Goal: Task Accomplishment & Management: Manage account settings

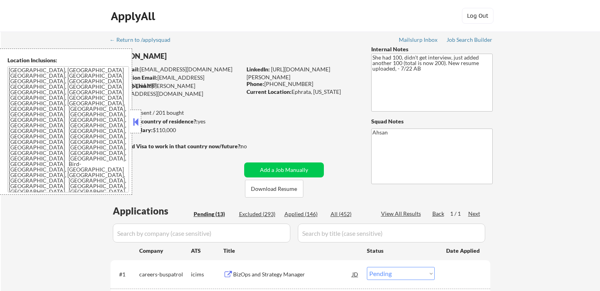
select select ""pending""
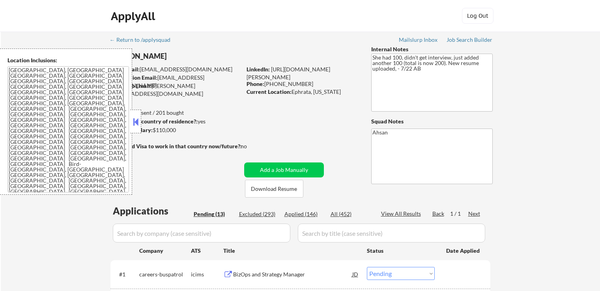
select select ""pending""
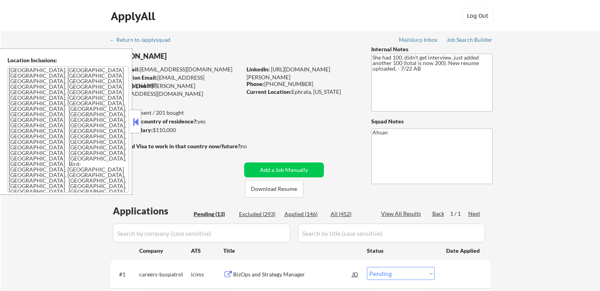
select select ""pending""
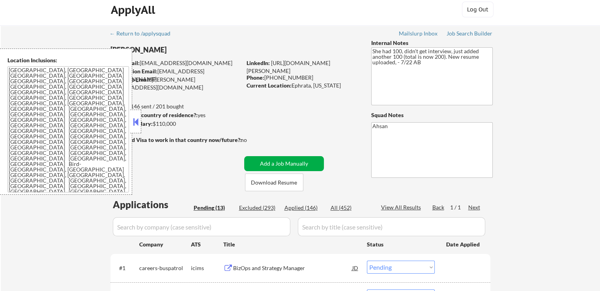
scroll to position [158, 0]
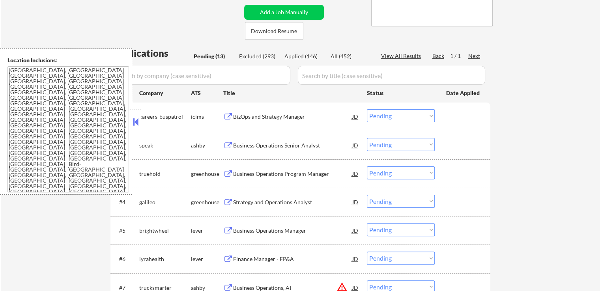
click at [254, 146] on div "Business Operations Senior Analyst" at bounding box center [292, 146] width 119 height 8
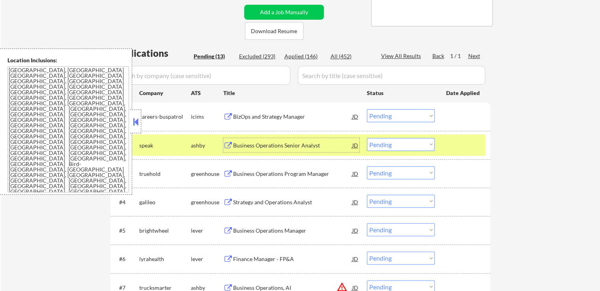
click at [399, 142] on select "Choose an option... Pending Applied Excluded (Questions) Excluded (Expired) Exc…" at bounding box center [401, 144] width 68 height 13
click at [367, 138] on select "Choose an option... Pending Applied Excluded (Questions) Excluded (Expired) Exc…" at bounding box center [401, 144] width 68 height 13
click at [270, 177] on div "Business Operations Program Manager" at bounding box center [292, 174] width 119 height 8
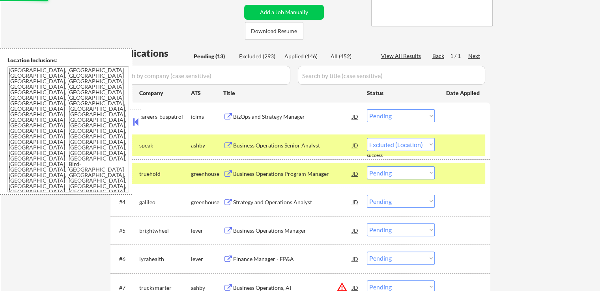
select select ""pending""
click at [254, 174] on div "Strategy and Operations Analyst" at bounding box center [292, 174] width 119 height 8
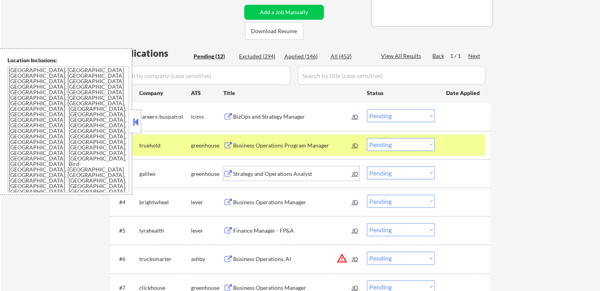
click at [391, 171] on select "Choose an option... Pending Applied Excluded (Questions) Excluded (Expired) Exc…" at bounding box center [401, 172] width 68 height 13
click at [367, 166] on select "Choose an option... Pending Applied Excluded (Questions) Excluded (Expired) Exc…" at bounding box center [401, 172] width 68 height 13
select select ""pending""
drag, startPoint x: 394, startPoint y: 144, endPoint x: 396, endPoint y: 149, distance: 6.2
click at [394, 144] on select "Choose an option... Pending Applied Excluded (Questions) Excluded (Expired) Exc…" at bounding box center [401, 144] width 68 height 13
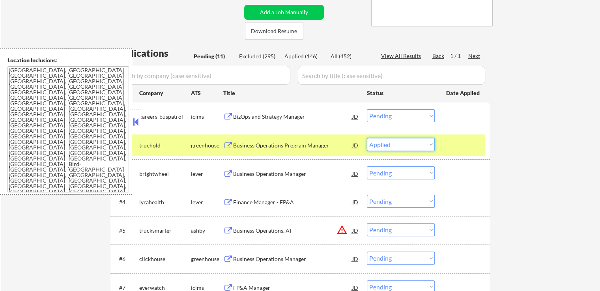
click at [367, 138] on select "Choose an option... Pending Applied Excluded (Questions) Excluded (Expired) Exc…" at bounding box center [401, 144] width 68 height 13
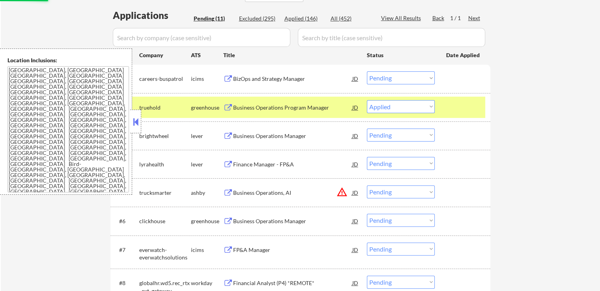
scroll to position [237, 0]
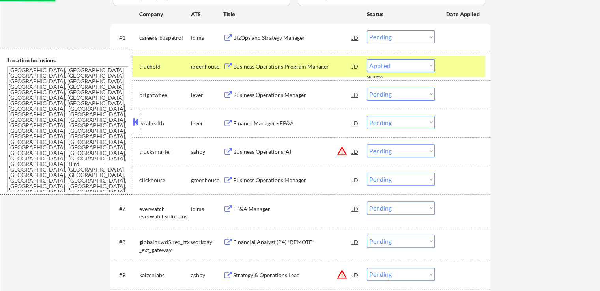
click at [232, 100] on div "Business Operations Manager JD" at bounding box center [291, 95] width 136 height 14
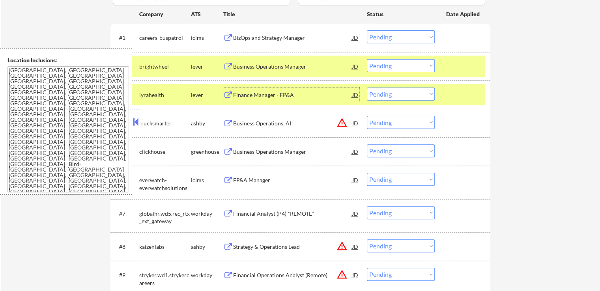
click at [385, 65] on select "Choose an option... Pending Applied Excluded (Questions) Excluded (Expired) Exc…" at bounding box center [401, 65] width 68 height 13
click at [367, 59] on select "Choose an option... Pending Applied Excluded (Questions) Excluded (Expired) Exc…" at bounding box center [401, 65] width 68 height 13
click at [276, 98] on div "Finance Manager - FP&A" at bounding box center [292, 95] width 119 height 8
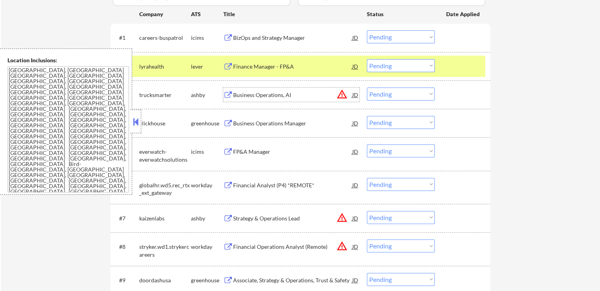
click at [402, 65] on select "Choose an option... Pending Applied Excluded (Questions) Excluded (Expired) Exc…" at bounding box center [401, 65] width 68 height 13
click at [367, 59] on select "Choose an option... Pending Applied Excluded (Questions) Excluded (Expired) Exc…" at bounding box center [401, 65] width 68 height 13
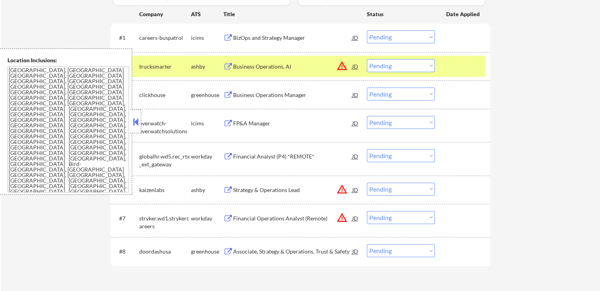
scroll to position [197, 0]
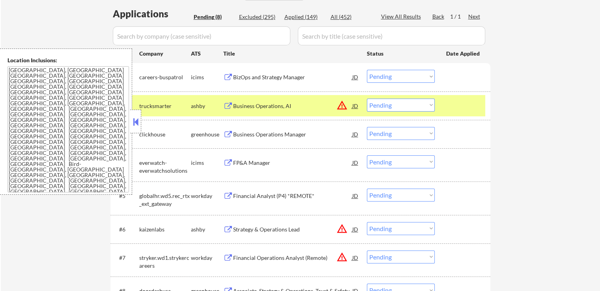
click at [262, 107] on div "Business Operations, AI" at bounding box center [292, 106] width 119 height 8
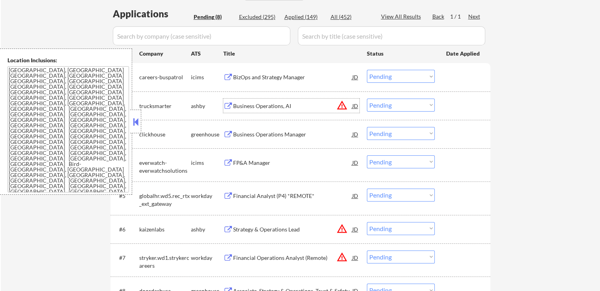
click at [256, 135] on div "Business Operations Manager" at bounding box center [292, 135] width 119 height 8
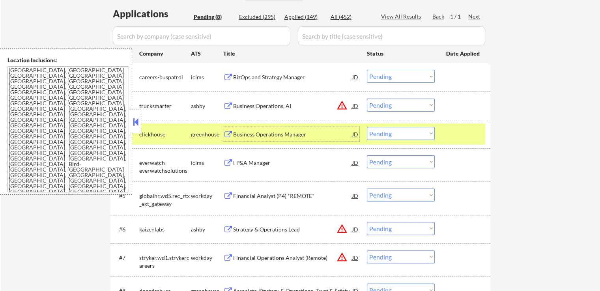
click at [405, 108] on select "Choose an option... Pending Applied Excluded (Questions) Excluded (Expired) Exc…" at bounding box center [401, 105] width 68 height 13
click at [367, 99] on select "Choose an option... Pending Applied Excluded (Questions) Excluded (Expired) Exc…" at bounding box center [401, 105] width 68 height 13
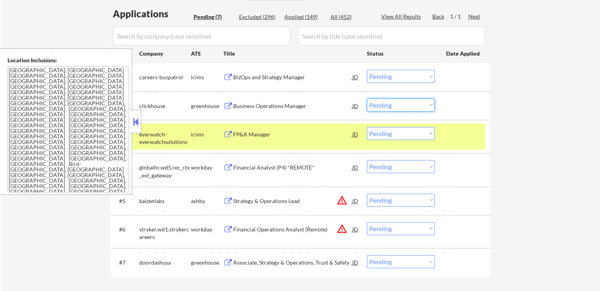
drag, startPoint x: 391, startPoint y: 105, endPoint x: 396, endPoint y: 110, distance: 7.0
click at [394, 106] on select "Choose an option... Pending Applied Excluded (Questions) Excluded (Expired) Exc…" at bounding box center [401, 105] width 68 height 13
click at [367, 99] on select "Choose an option... Pending Applied Excluded (Questions) Excluded (Expired) Exc…" at bounding box center [401, 105] width 68 height 13
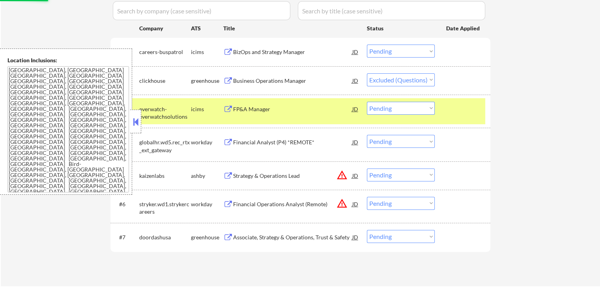
scroll to position [237, 0]
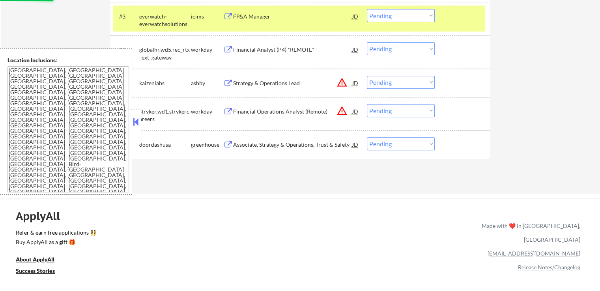
select select ""pending""
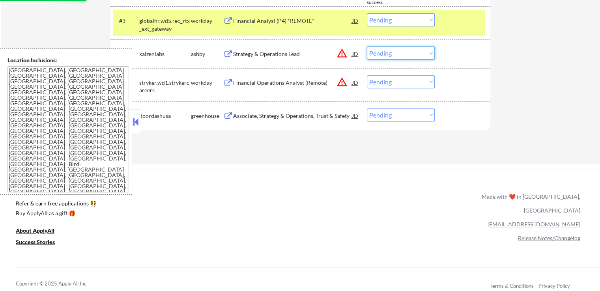
drag, startPoint x: 397, startPoint y: 52, endPoint x: 401, endPoint y: 58, distance: 6.9
click at [398, 52] on select "Choose an option... Pending Applied Excluded (Questions) Excluded (Expired) Exc…" at bounding box center [401, 53] width 68 height 13
click at [367, 47] on select "Choose an option... Pending Applied Excluded (Questions) Excluded (Expired) Exc…" at bounding box center [401, 53] width 68 height 13
click at [400, 84] on select "Choose an option... Pending Applied Excluded (Questions) Excluded (Expired) Exc…" at bounding box center [401, 81] width 68 height 13
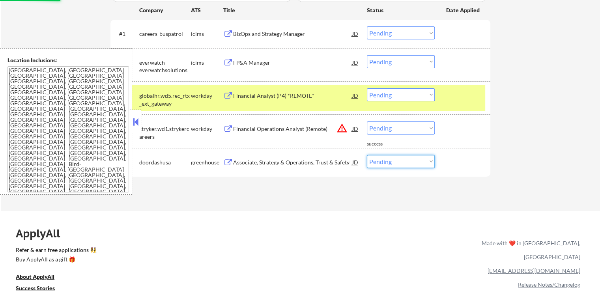
scroll to position [237, 0]
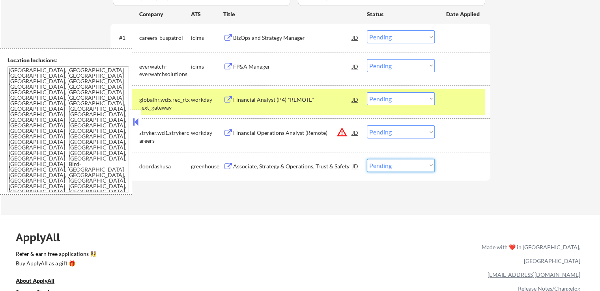
click at [418, 130] on select "Choose an option... Pending Applied Excluded (Questions) Excluded (Expired) Exc…" at bounding box center [401, 131] width 68 height 13
click at [367, 125] on select "Choose an option... Pending Applied Excluded (Questions) Excluded (Expired) Exc…" at bounding box center [401, 131] width 68 height 13
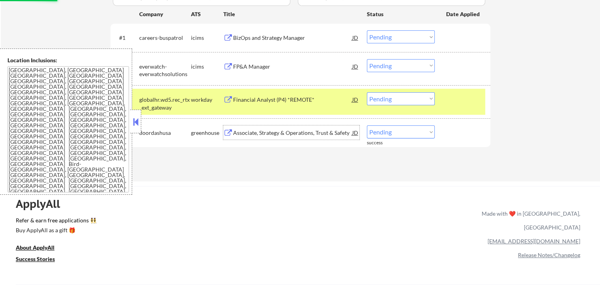
click at [254, 134] on div "Associate, Strategy & Operations, Trust & Safety" at bounding box center [292, 133] width 119 height 8
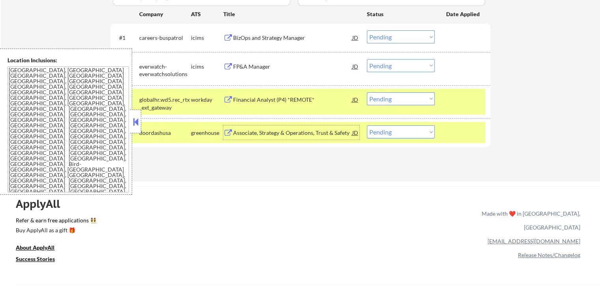
click at [134, 122] on button at bounding box center [135, 122] width 9 height 12
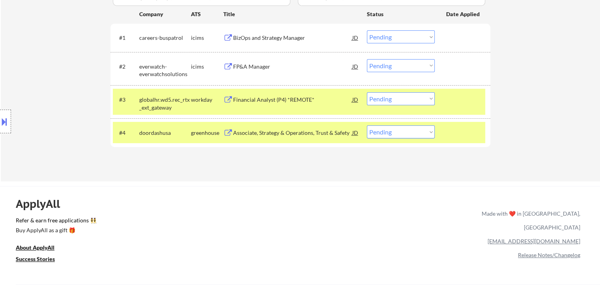
drag, startPoint x: 403, startPoint y: 132, endPoint x: 404, endPoint y: 138, distance: 5.6
click at [403, 132] on select "Choose an option... Pending Applied Excluded (Questions) Excluded (Expired) Exc…" at bounding box center [401, 131] width 68 height 13
select select ""excluded__salary_""
click at [367, 125] on select "Choose an option... Pending Applied Excluded (Questions) Excluded (Expired) Exc…" at bounding box center [401, 131] width 68 height 13
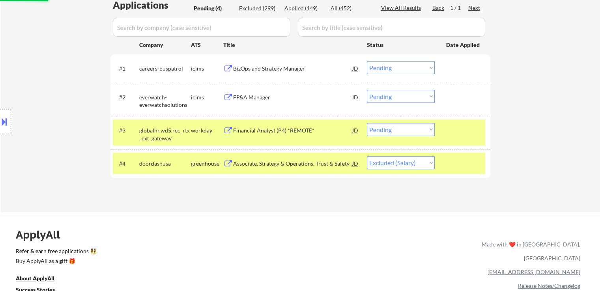
scroll to position [158, 0]
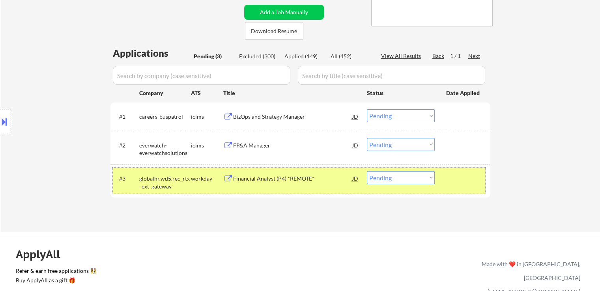
click at [477, 187] on div "#3 globalhr.wd5.rec_rtx_ext_gateway workday Financial Analyst (P4) *REMOTE* JD …" at bounding box center [299, 181] width 372 height 26
